Goal: Information Seeking & Learning: Understand process/instructions

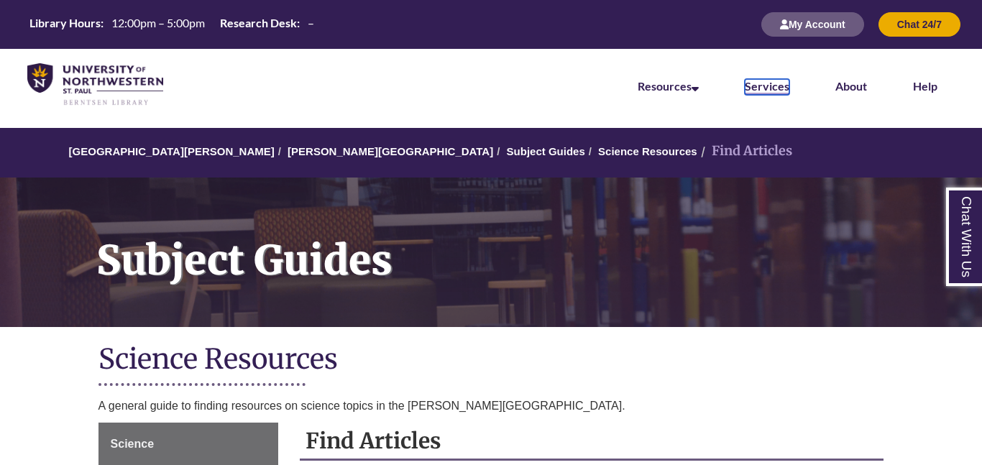
click at [760, 88] on link "Services" at bounding box center [767, 87] width 45 height 16
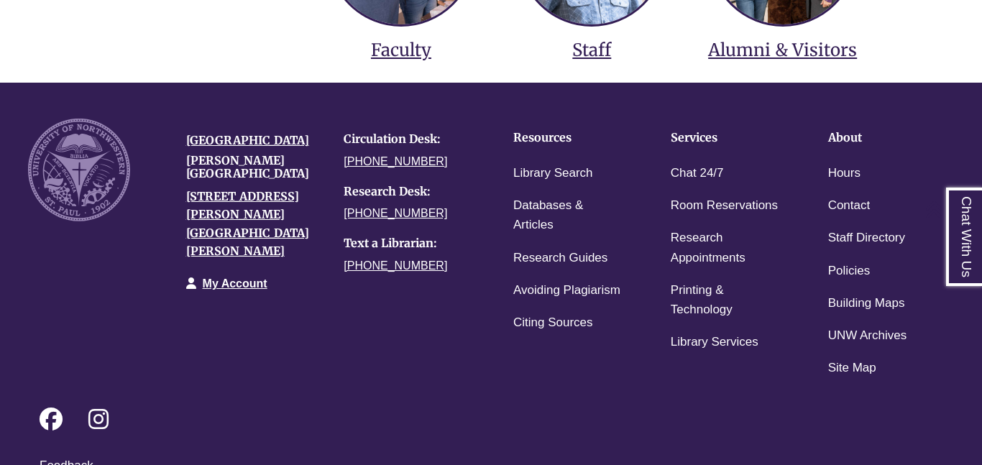
scroll to position [636, 0]
click at [541, 327] on link "Citing Sources" at bounding box center [553, 322] width 80 height 21
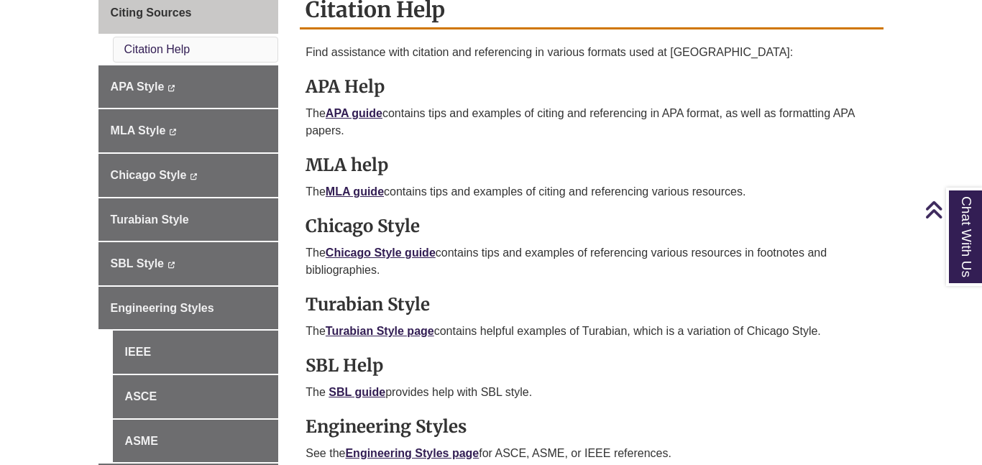
scroll to position [433, 0]
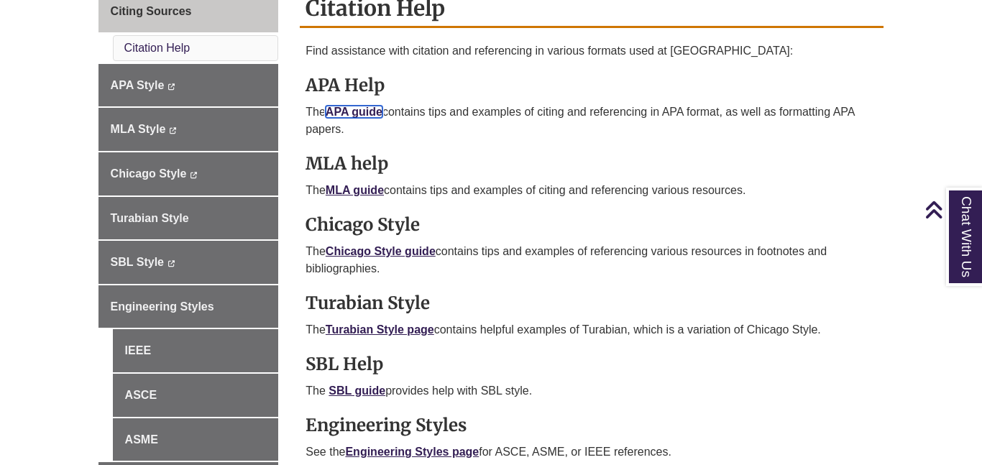
click at [347, 107] on link "APA guide" at bounding box center [354, 112] width 57 height 12
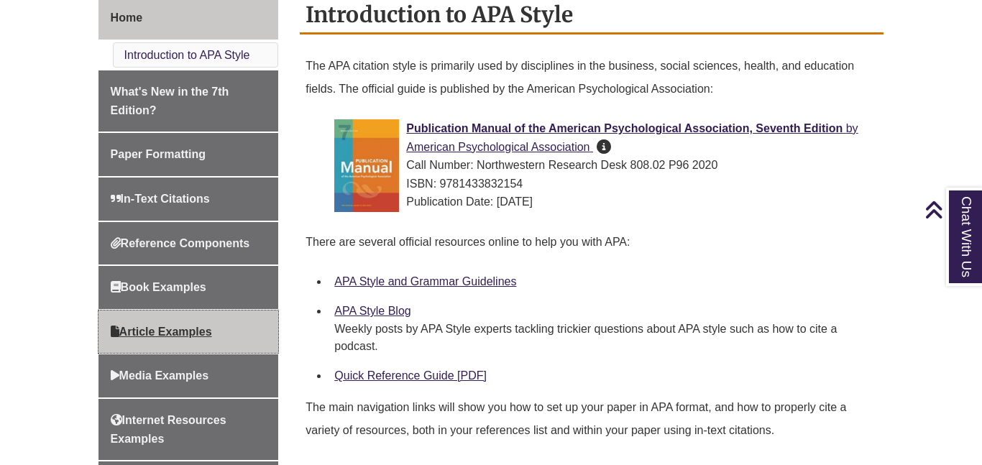
scroll to position [384, 0]
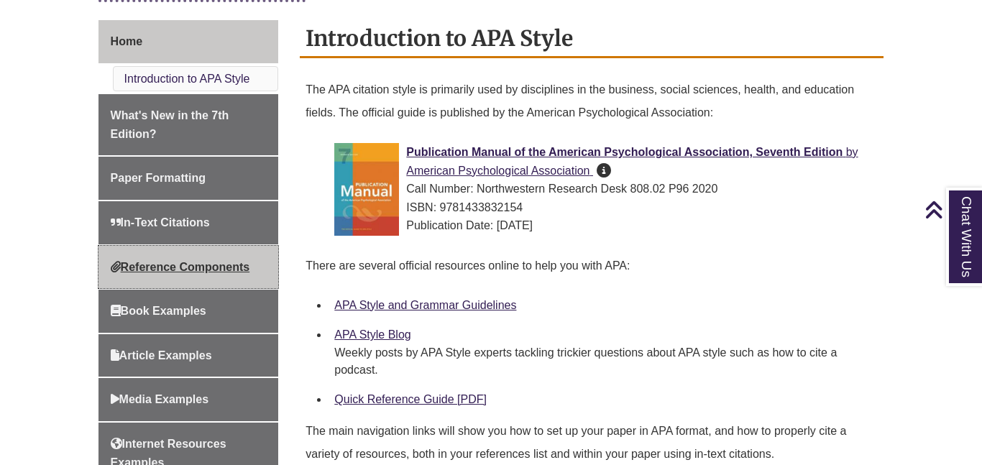
click at [185, 266] on span "Reference Components" at bounding box center [180, 267] width 139 height 12
